Goal: Information Seeking & Learning: Check status

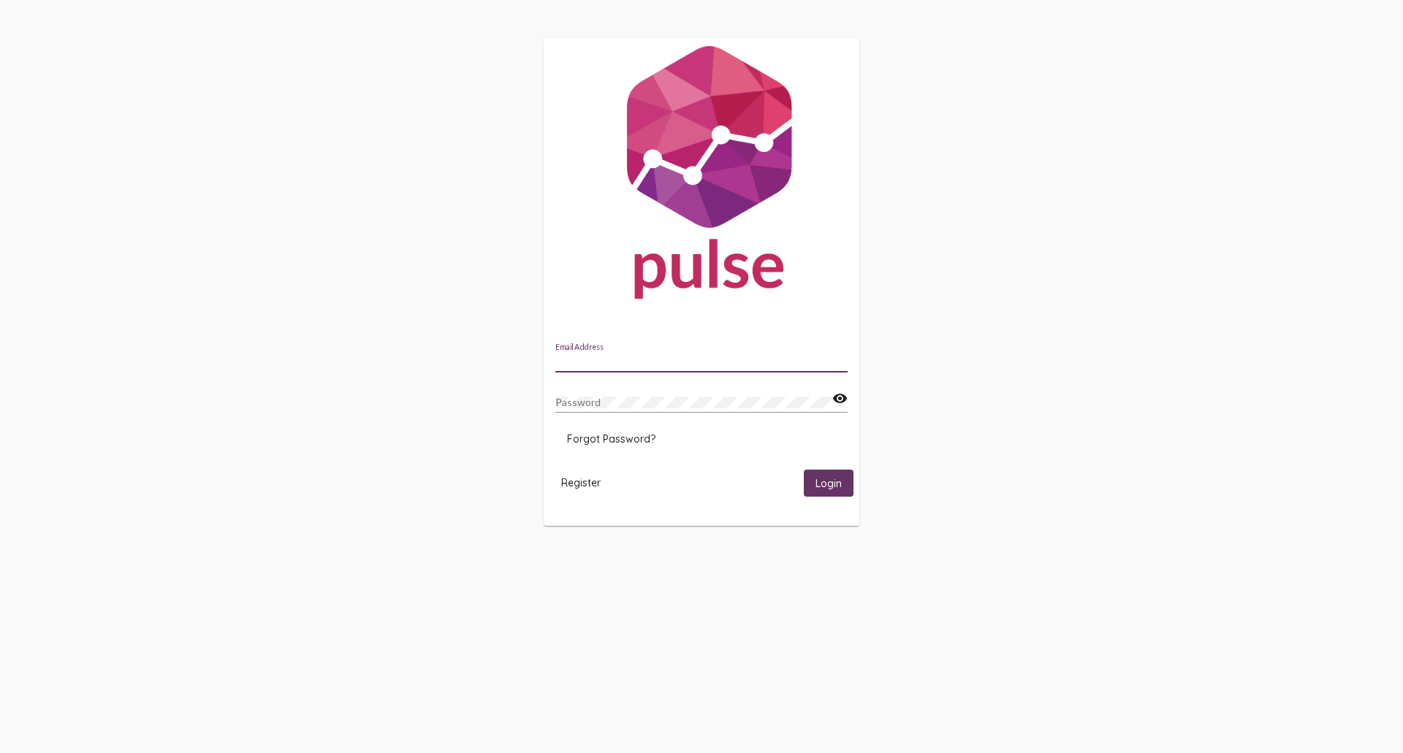
click at [609, 366] on input "Email Address" at bounding box center [701, 362] width 292 height 12
type input "[EMAIL_ADDRESS][DOMAIN_NAME]"
click at [804, 470] on button "Login" at bounding box center [829, 483] width 50 height 27
click at [617, 393] on div "Password" at bounding box center [693, 398] width 277 height 28
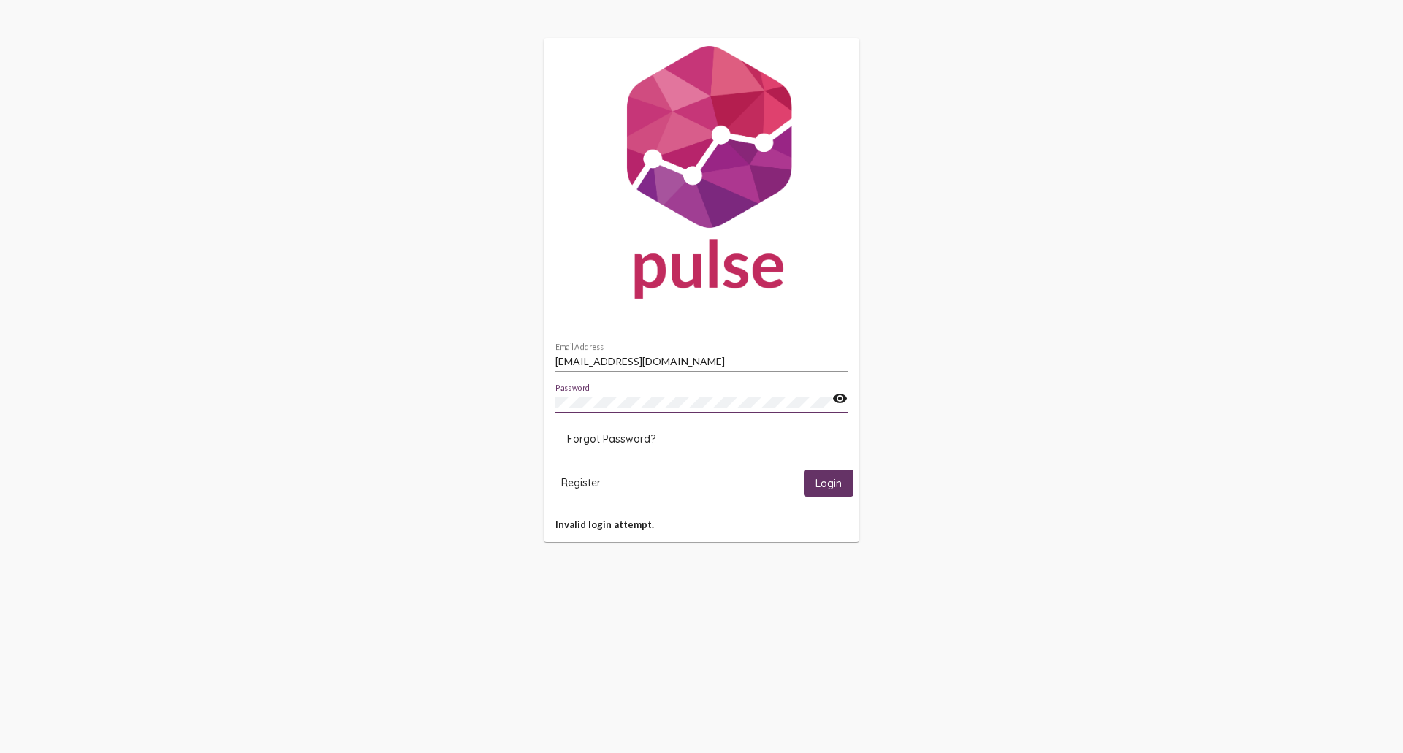
click at [804, 470] on button "Login" at bounding box center [829, 483] width 50 height 27
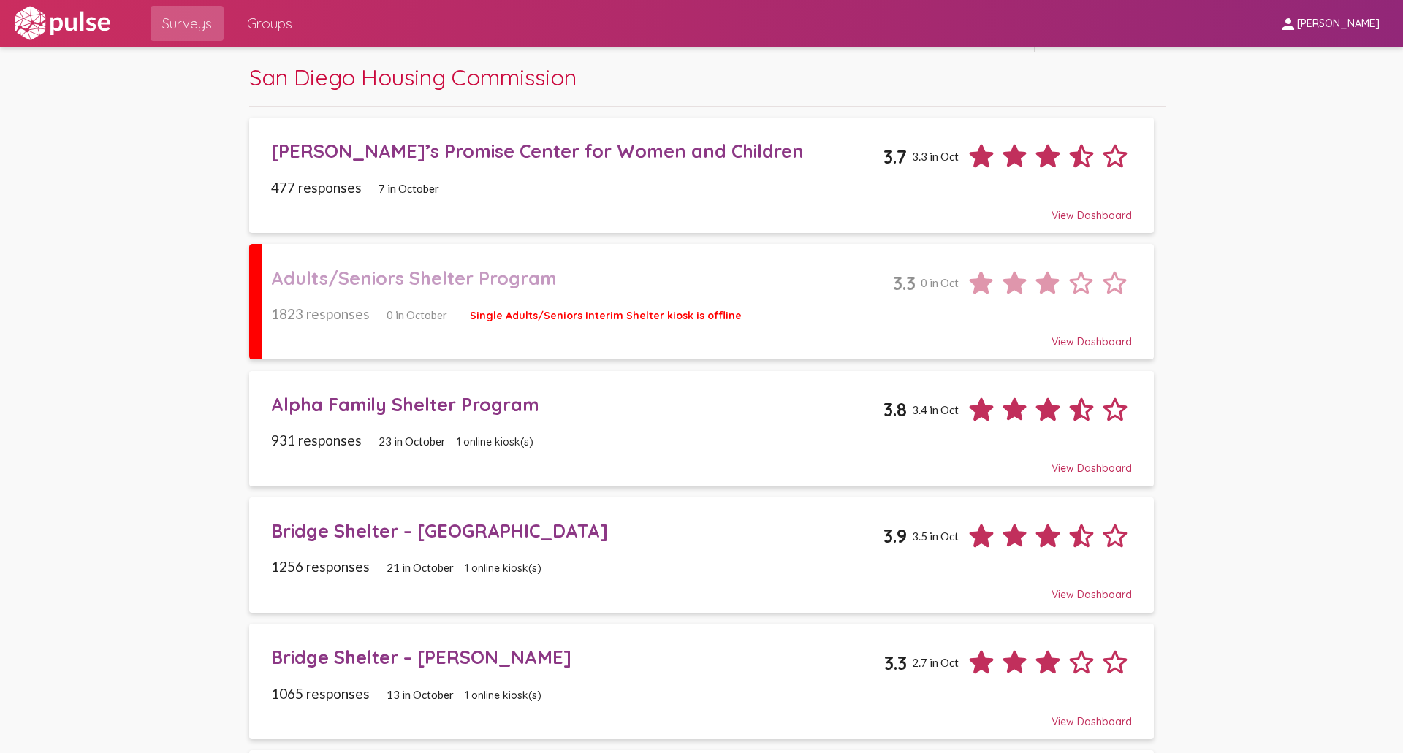
scroll to position [73, 0]
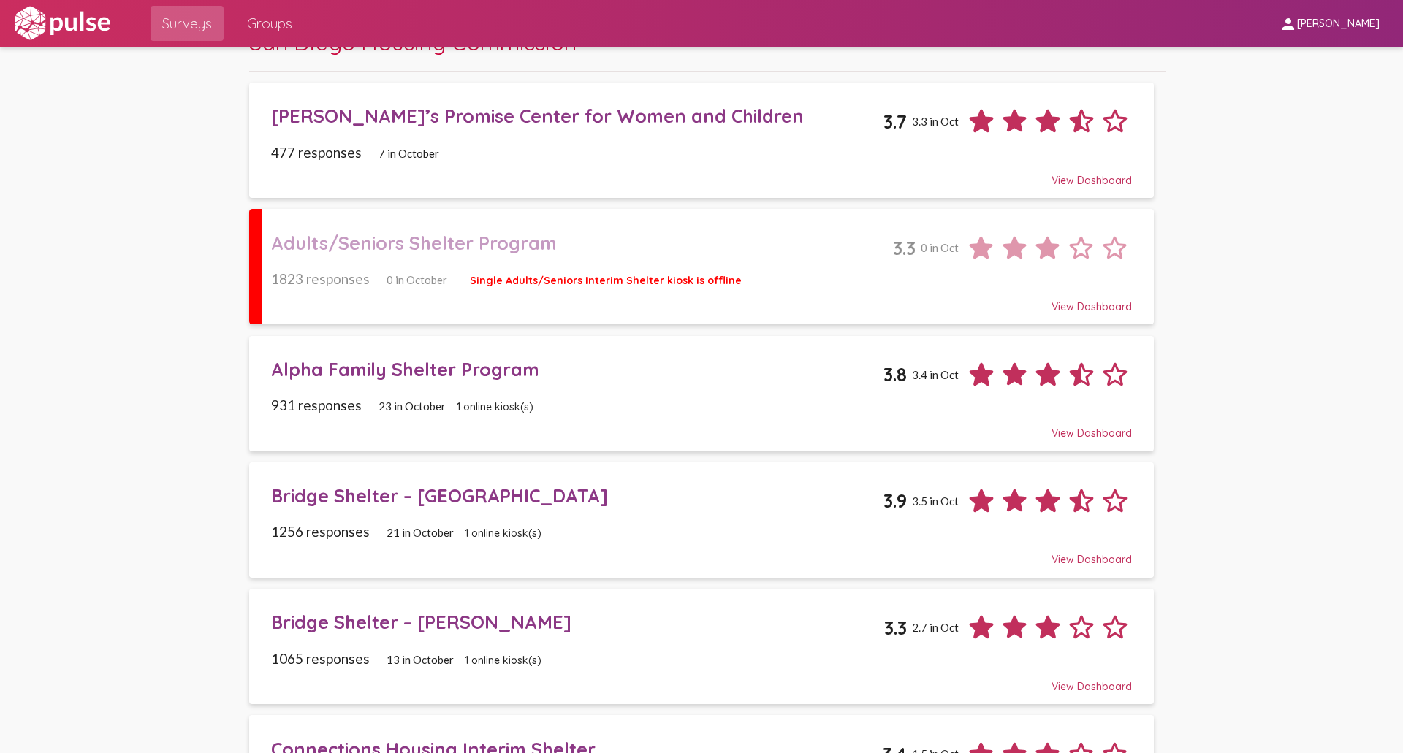
click at [379, 620] on div "Bridge Shelter – [PERSON_NAME]" at bounding box center [577, 622] width 613 height 23
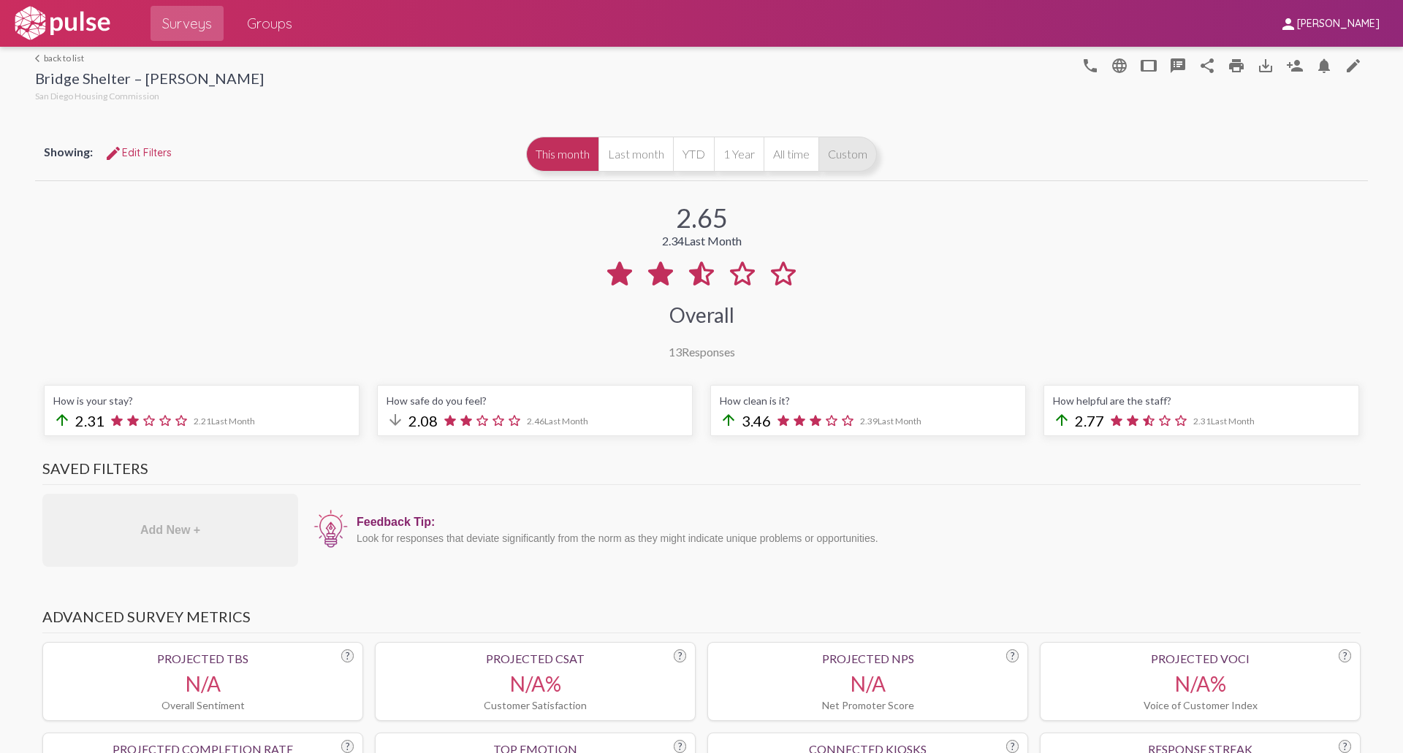
click at [836, 156] on button "Custom" at bounding box center [847, 154] width 58 height 35
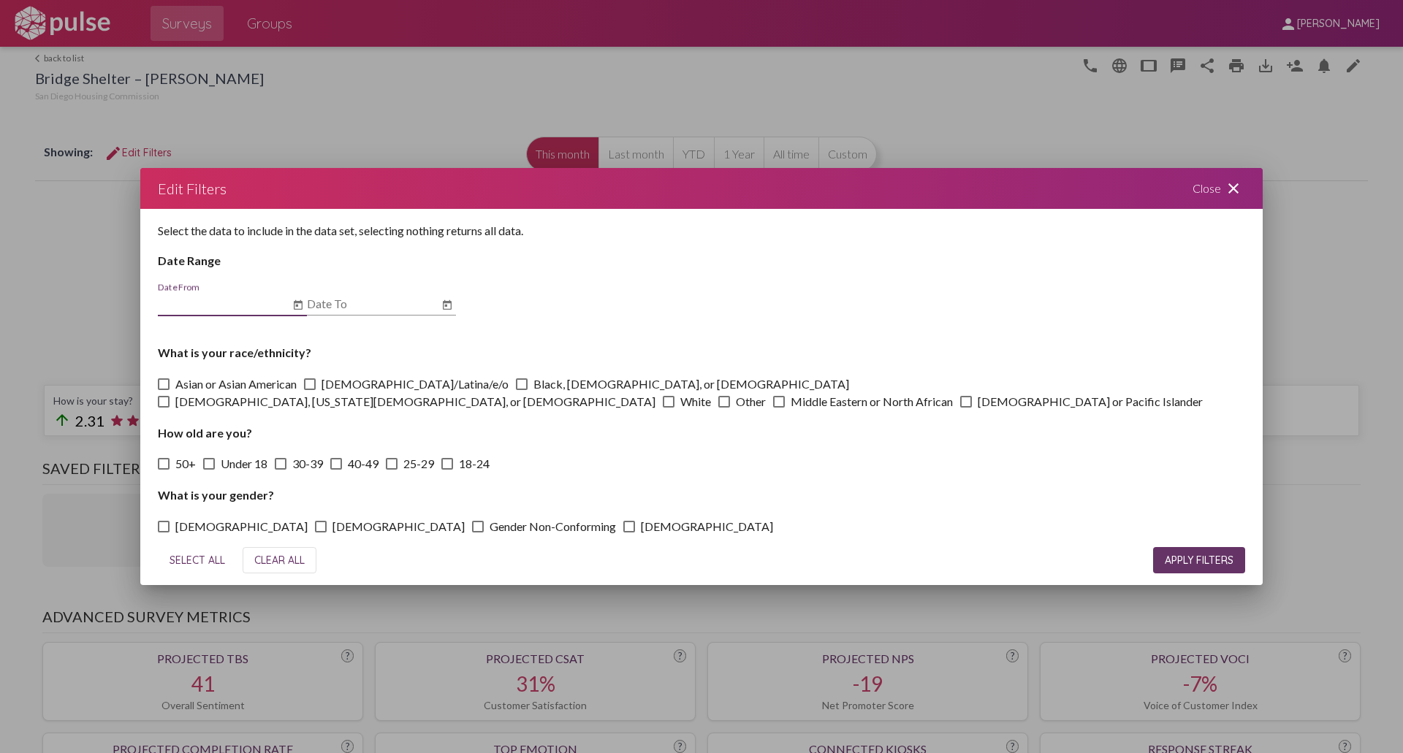
click at [295, 305] on icon "Open calendar" at bounding box center [298, 306] width 12 height 18
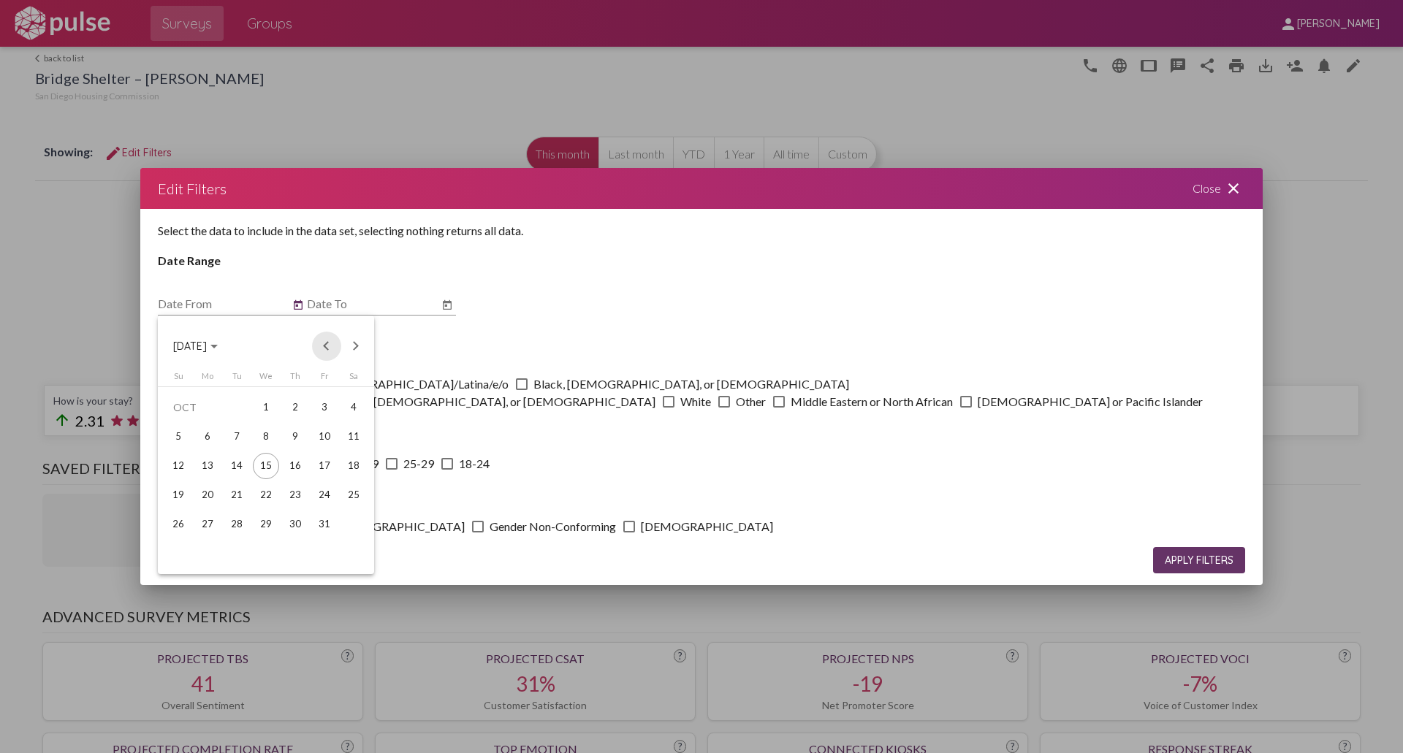
click at [326, 338] on button "Previous month" at bounding box center [326, 346] width 29 height 29
click at [327, 338] on button "Previous month" at bounding box center [326, 346] width 29 height 29
click at [315, 348] on button "Previous month" at bounding box center [326, 346] width 29 height 29
click at [248, 436] on div "1" at bounding box center [237, 437] width 26 height 26
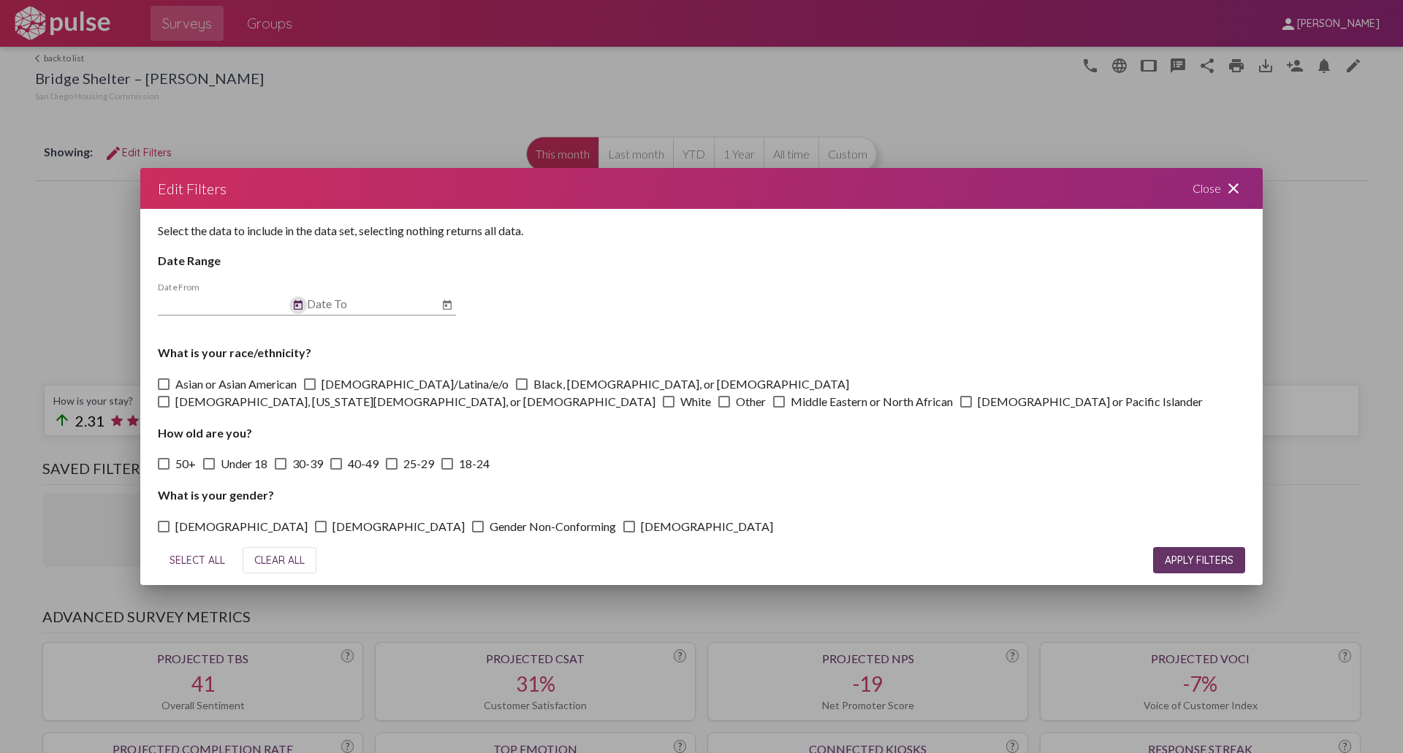
type input "[DATE]"
click at [445, 306] on icon "Open calendar" at bounding box center [447, 306] width 12 height 18
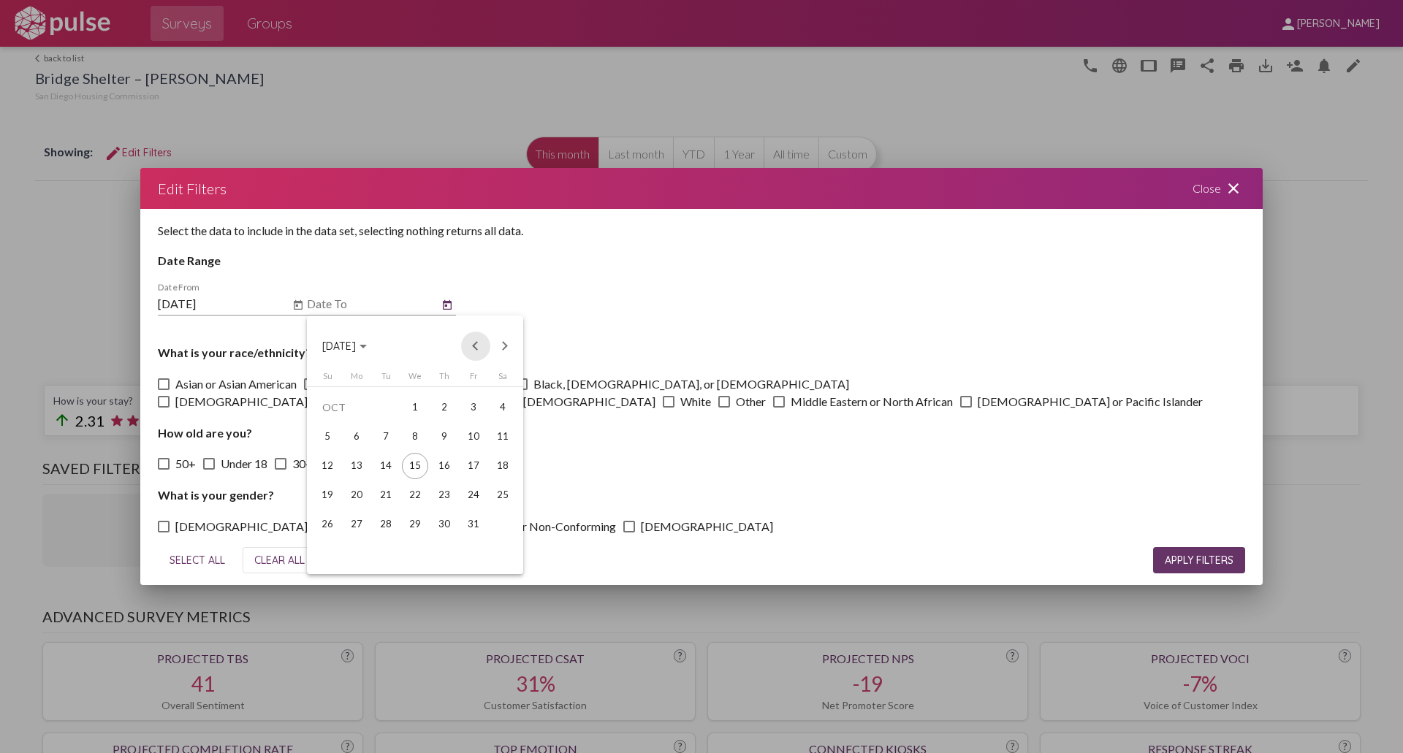
click at [477, 345] on button "Previous month" at bounding box center [475, 346] width 29 height 29
drag, startPoint x: 394, startPoint y: 550, endPoint x: 381, endPoint y: 549, distance: 13.2
click at [392, 550] on div "30" at bounding box center [386, 554] width 26 height 26
type input "[DATE]"
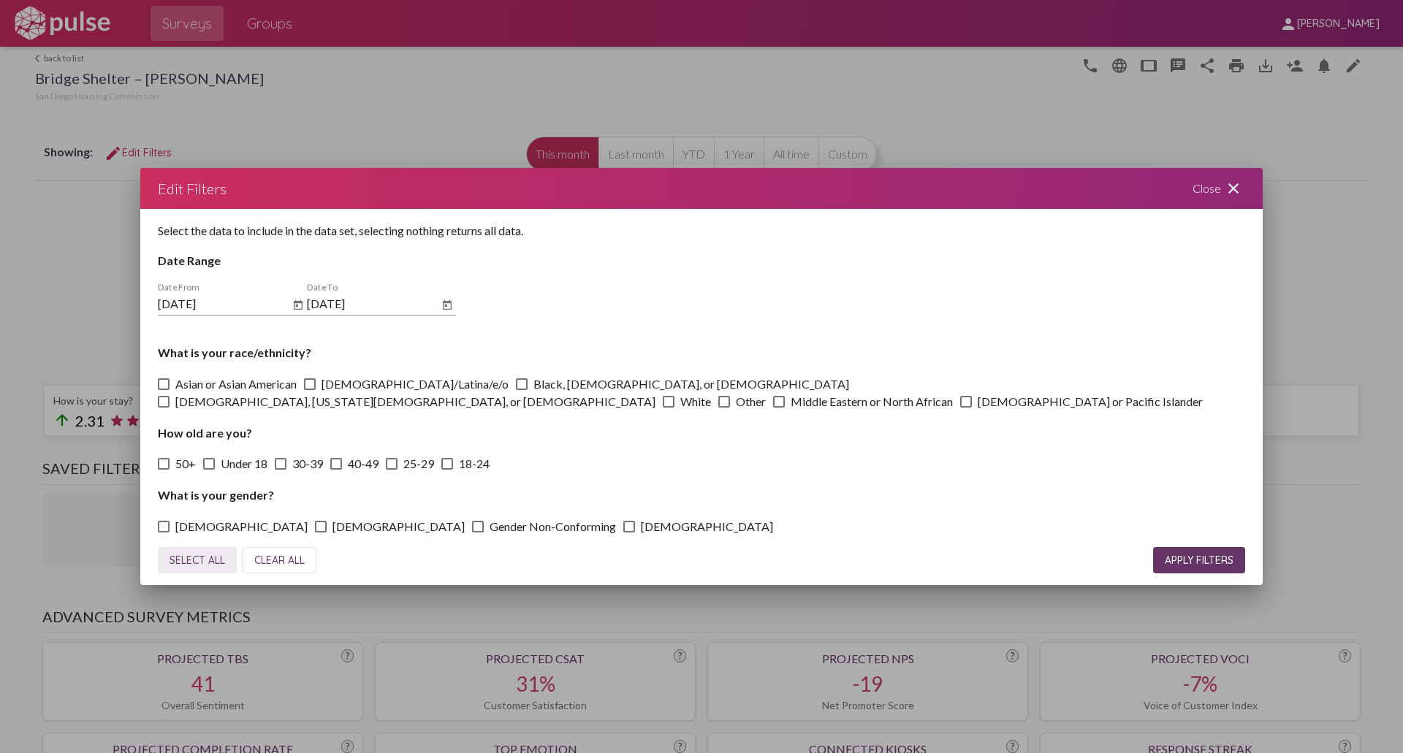
click at [191, 558] on span "SELECT ALL" at bounding box center [198, 560] width 56 height 13
checkbox input "true"
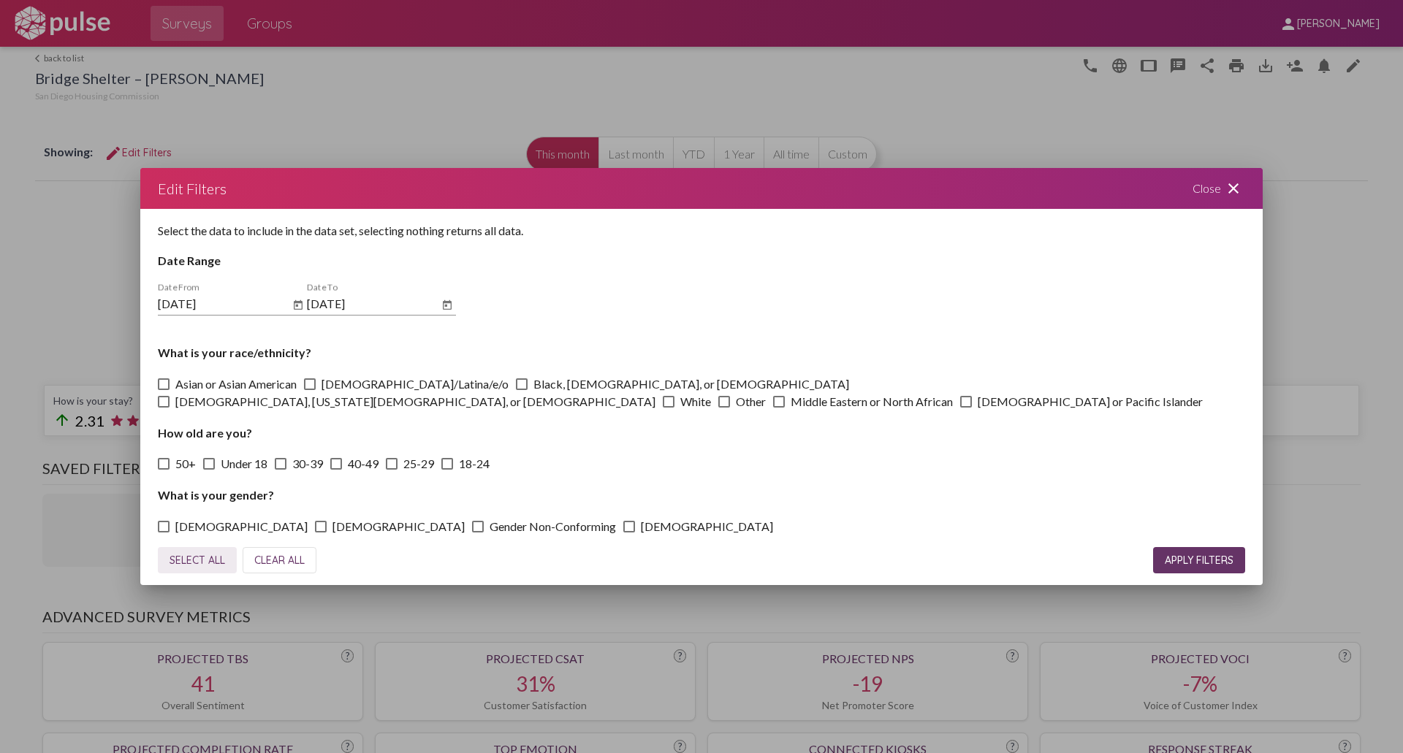
checkbox input "true"
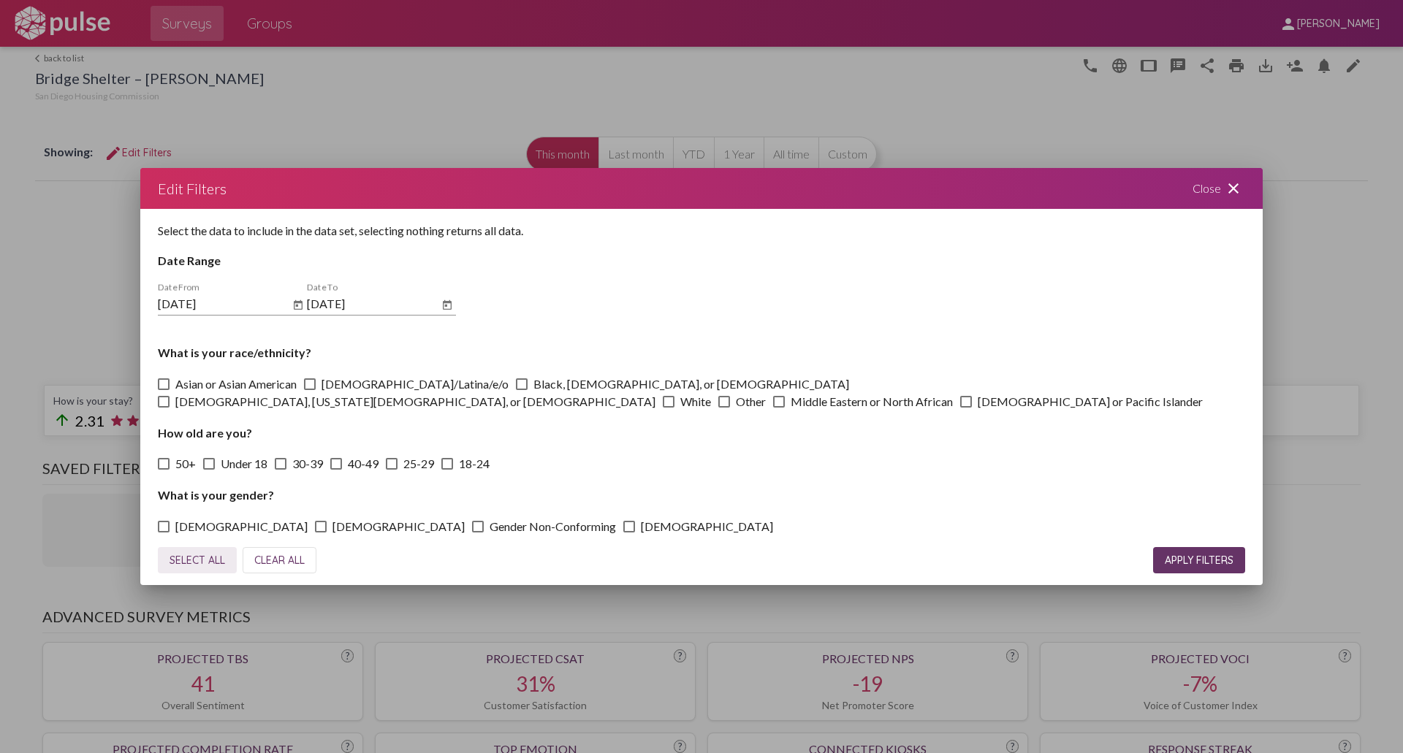
checkbox input "true"
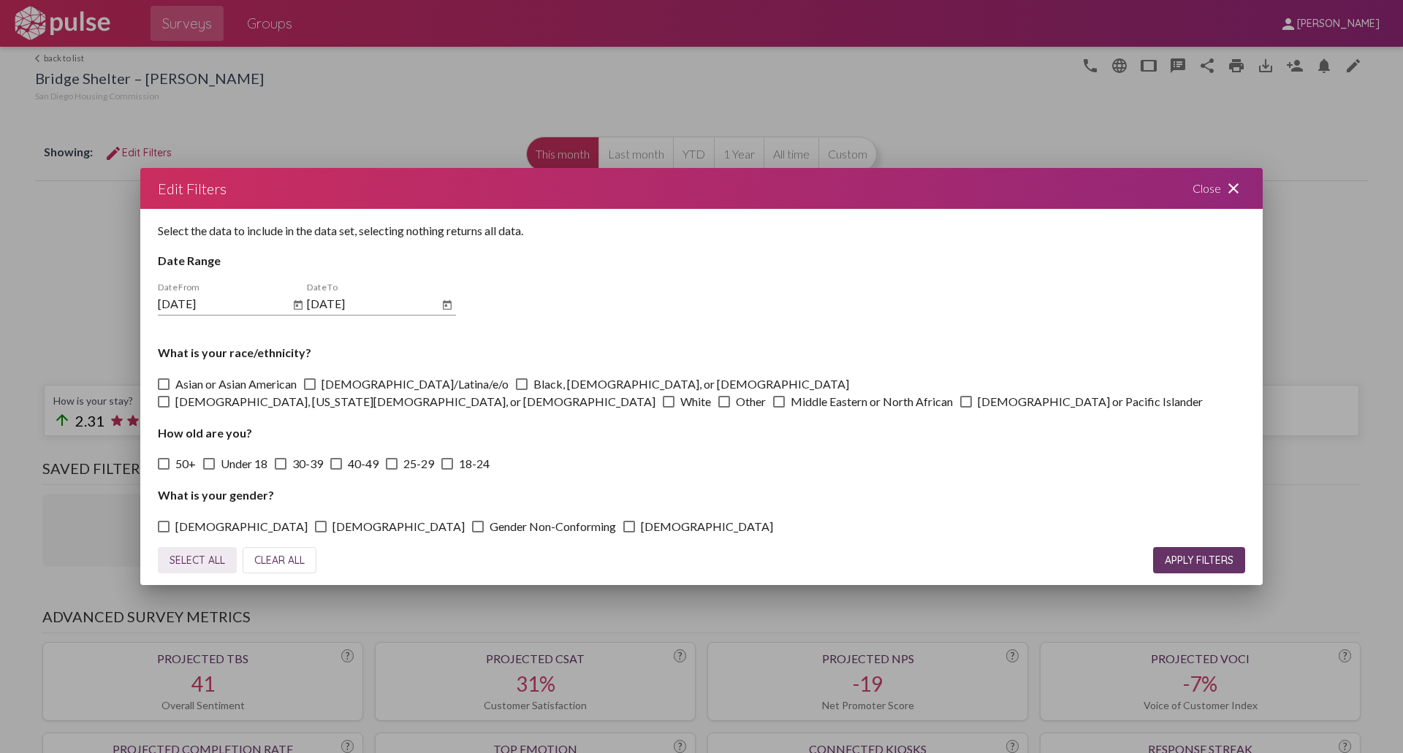
checkbox input "true"
click at [1174, 551] on button "APPLY FILTERS" at bounding box center [1199, 560] width 92 height 26
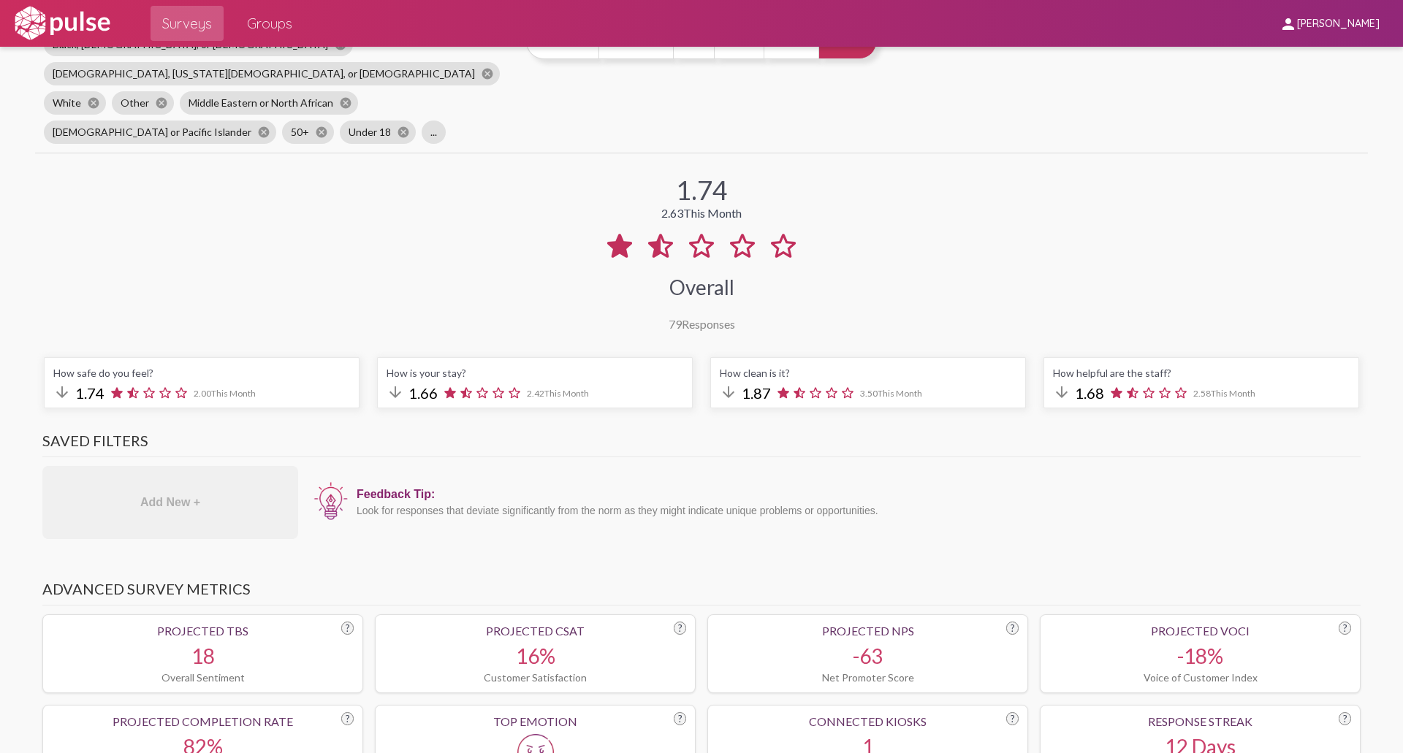
scroll to position [73, 0]
